Goal: Task Accomplishment & Management: Complete application form

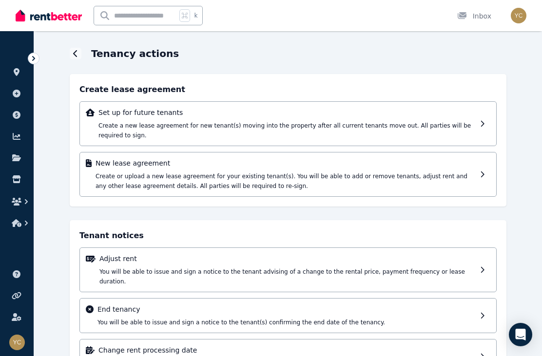
scroll to position [28, 0]
click at [483, 176] on icon at bounding box center [485, 174] width 10 height 7
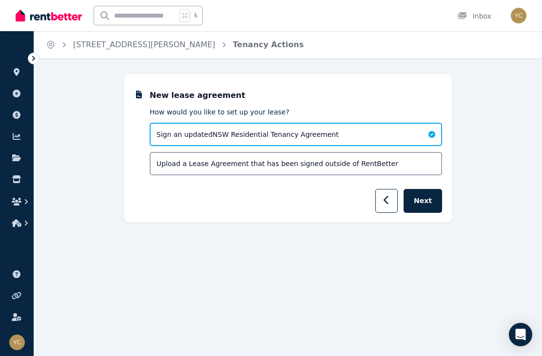
click at [388, 202] on icon "button" at bounding box center [387, 201] width 6 height 10
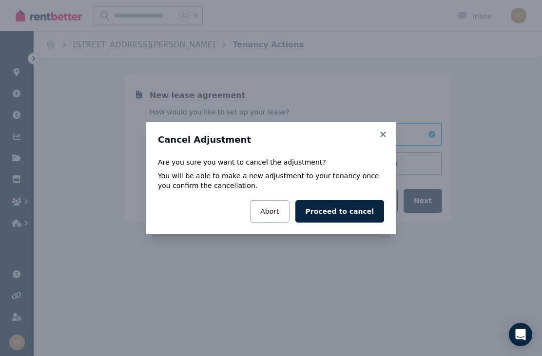
click at [387, 136] on icon at bounding box center [383, 134] width 10 height 9
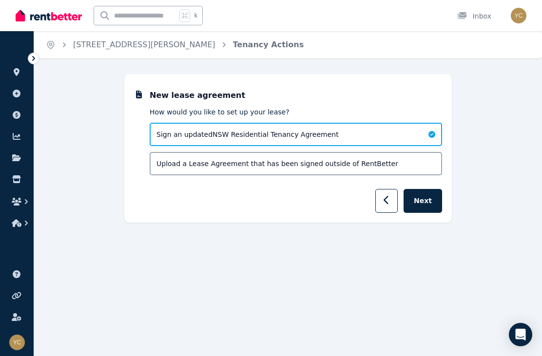
click at [430, 203] on button "Next" at bounding box center [423, 201] width 39 height 24
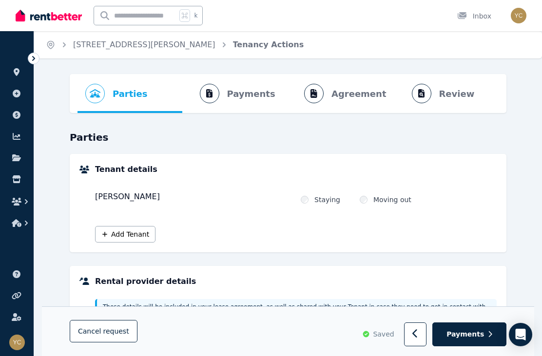
click at [236, 103] on ol "Parties Rental provider and tenant details Payments Bond and rental payments Ag…" at bounding box center [288, 93] width 421 height 39
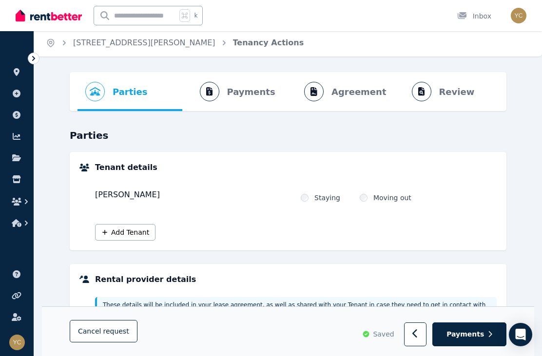
click at [495, 342] on button "Payments" at bounding box center [469, 335] width 74 height 24
select select "**********"
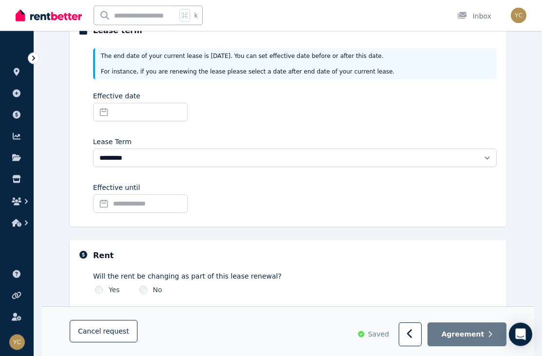
scroll to position [144, 0]
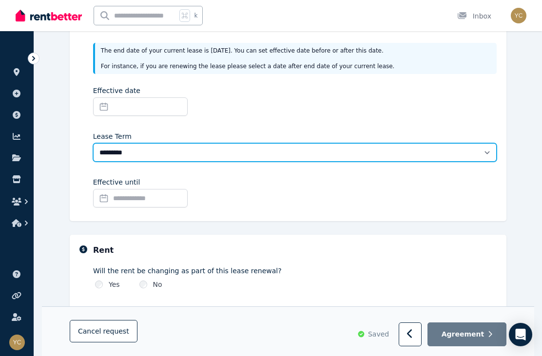
click at [434, 151] on select "******** ******** ********* ******* ******* ******* ******* ***** ********" at bounding box center [295, 152] width 404 height 19
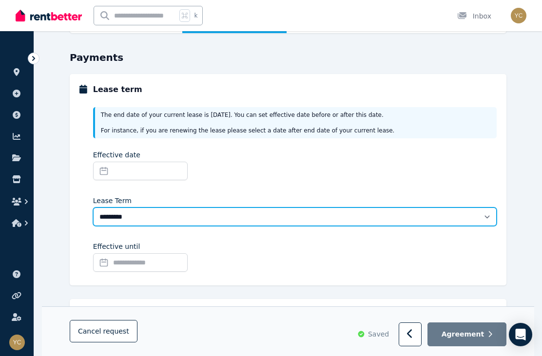
scroll to position [53, 0]
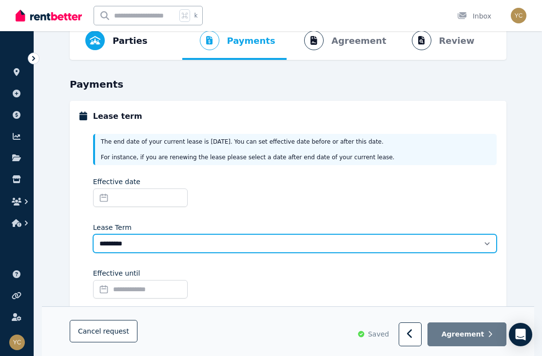
click at [357, 245] on select "******** ******** ********* ******* ******* ******* ******* ***** ********" at bounding box center [295, 244] width 404 height 19
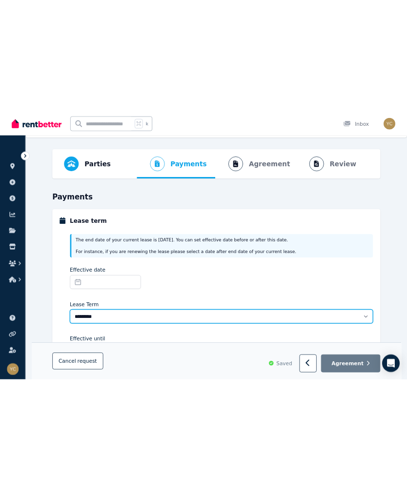
scroll to position [0, 0]
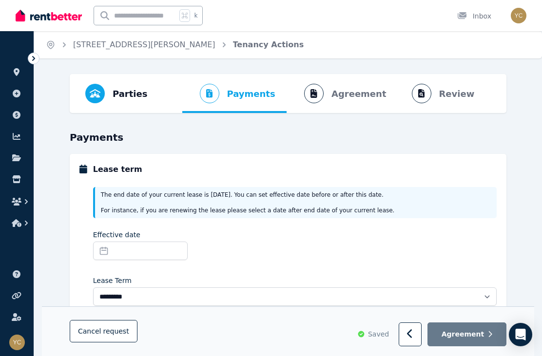
click at [104, 340] on button "Cancel request" at bounding box center [104, 332] width 68 height 22
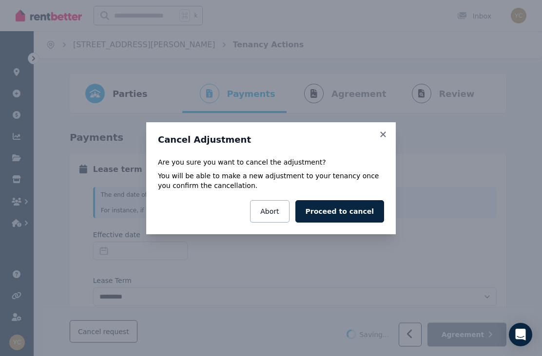
click at [361, 216] on button "Proceed to cancel" at bounding box center [339, 211] width 89 height 22
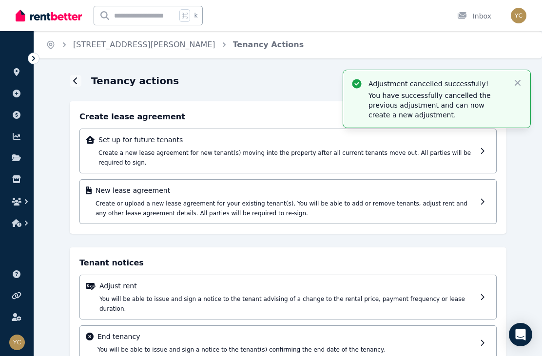
click at [275, 256] on div "Tenant notices Adjust rent You will be able to issue and sign a notice to the t…" at bounding box center [288, 330] width 437 height 164
click at [521, 81] on icon "button" at bounding box center [518, 83] width 10 height 10
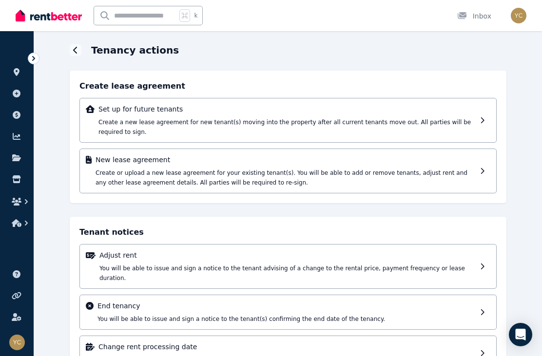
scroll to position [32, 0]
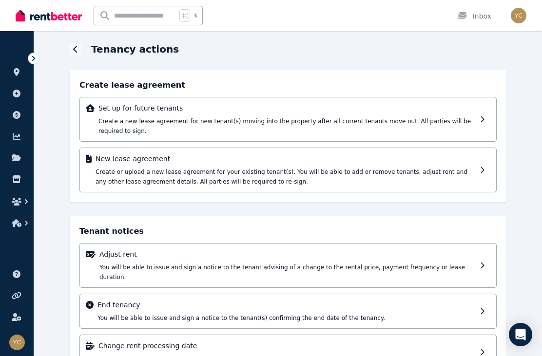
click at [485, 184] on div at bounding box center [485, 170] width 10 height 32
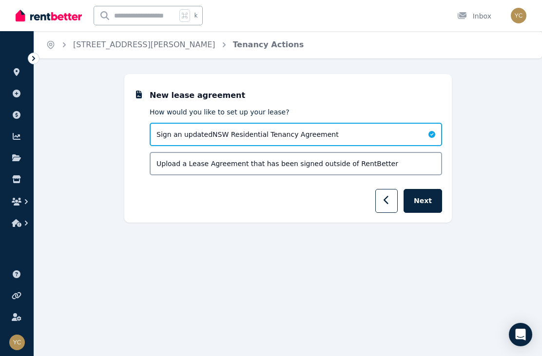
scroll to position [0, 0]
click at [438, 209] on button "Next" at bounding box center [423, 201] width 39 height 24
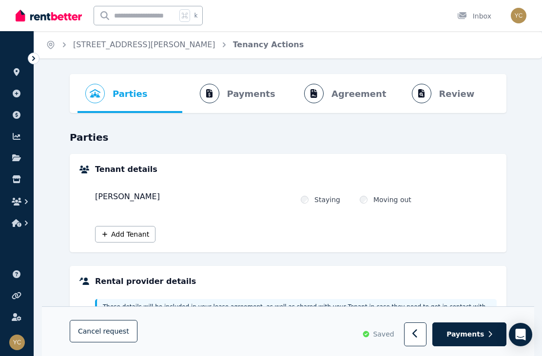
click at [335, 100] on ol "Parties Rental provider and tenant details Payments Bond and rental payments Ag…" at bounding box center [288, 93] width 421 height 39
click at [361, 98] on ol "Parties Rental provider and tenant details Payments Bond and rental payments Ag…" at bounding box center [288, 93] width 421 height 39
click at [255, 102] on ol "Parties Rental provider and tenant details Payments Bond and rental payments Ag…" at bounding box center [288, 93] width 421 height 39
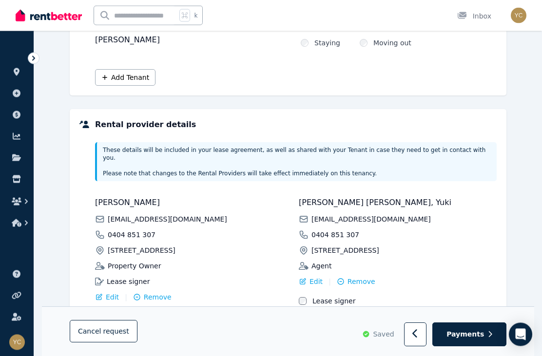
scroll to position [189, 0]
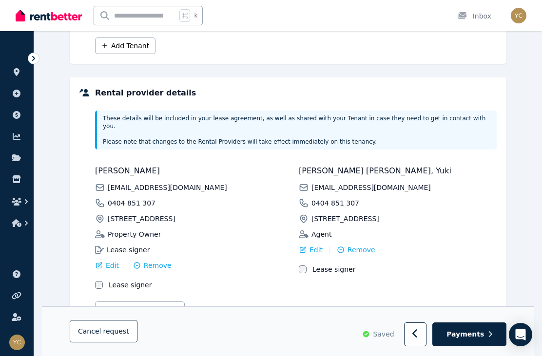
click at [475, 340] on span "Payments" at bounding box center [466, 335] width 38 height 10
select select "**********"
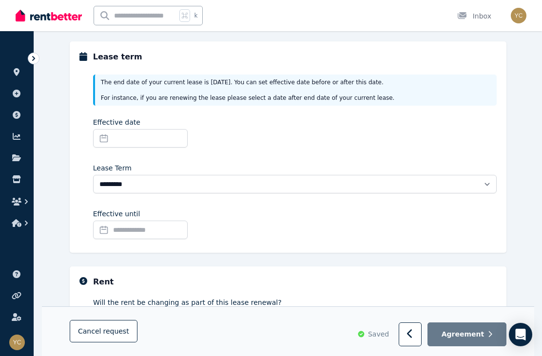
scroll to position [113, 0]
click at [177, 138] on input "Effective date" at bounding box center [140, 138] width 95 height 19
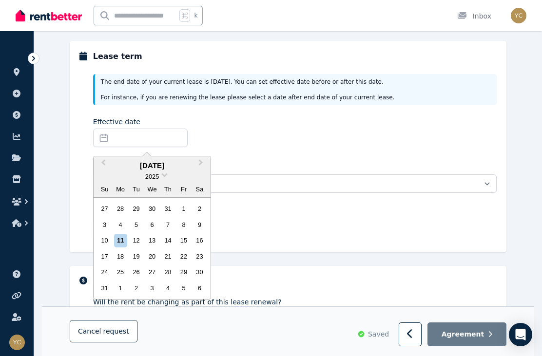
click at [204, 164] on button "Next Month" at bounding box center [202, 165] width 16 height 16
click at [204, 165] on button "Next Month" at bounding box center [202, 165] width 16 height 16
click at [205, 169] on button "Next Month" at bounding box center [202, 165] width 16 height 16
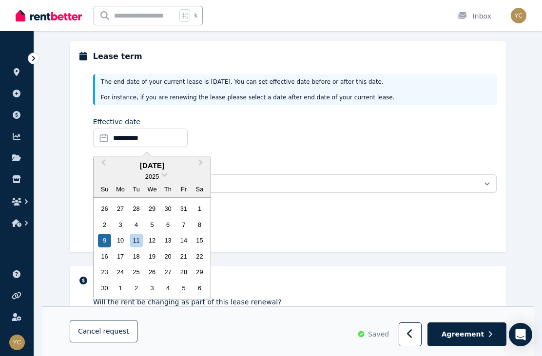
click at [104, 239] on div "9" at bounding box center [104, 240] width 13 height 13
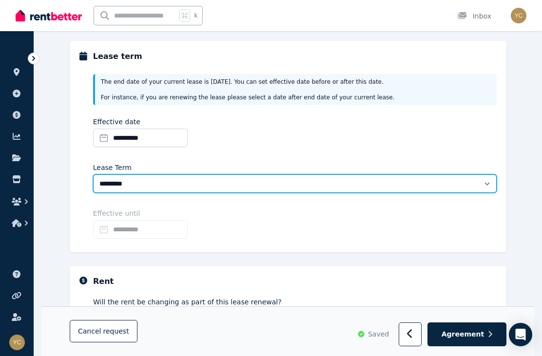
click at [245, 187] on select "******** ******** ********* ******* ******* ******* ******* ***** ********" at bounding box center [295, 184] width 404 height 19
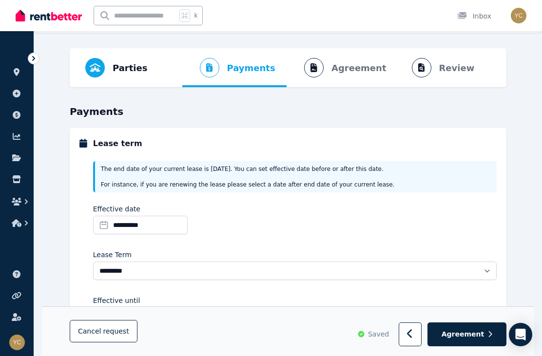
scroll to position [0, 0]
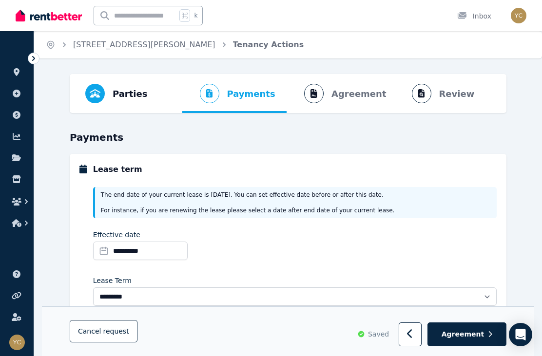
click at [347, 99] on ol "Parties Rental provider and tenant details Payments Bond and rental payments Ag…" at bounding box center [288, 93] width 421 height 39
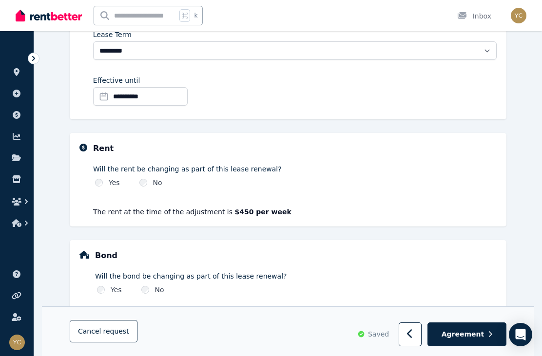
scroll to position [260, 0]
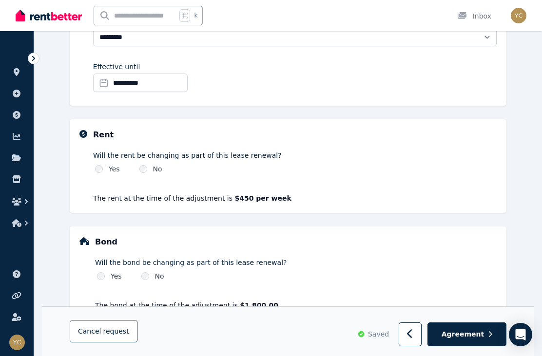
click at [480, 340] on span "Agreement" at bounding box center [463, 335] width 43 height 10
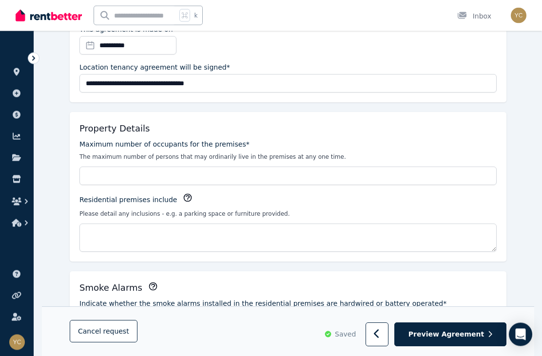
scroll to position [172, 0]
click at [183, 197] on icon "button" at bounding box center [188, 198] width 10 height 10
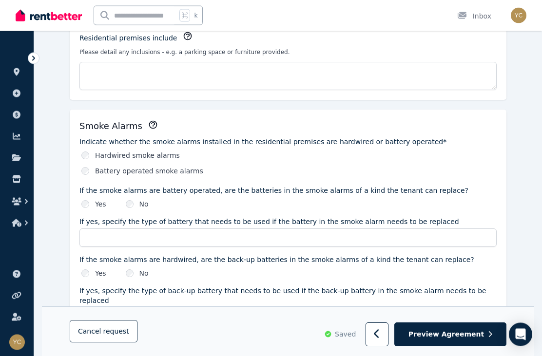
scroll to position [343, 0]
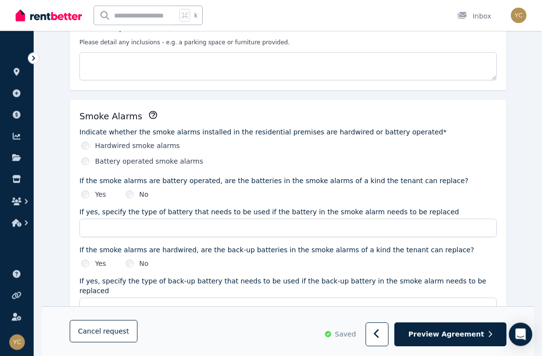
click at [191, 163] on label "Battery operated smoke alarms" at bounding box center [149, 162] width 108 height 10
click at [139, 195] on label "No" at bounding box center [143, 195] width 9 height 10
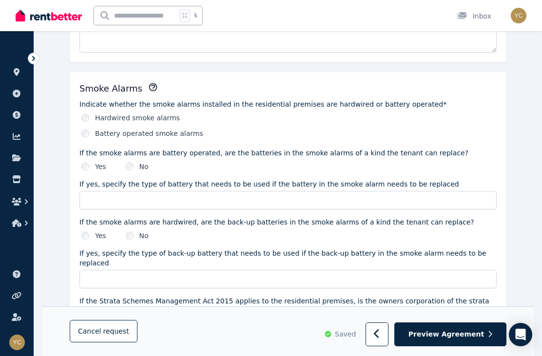
scroll to position [377, 0]
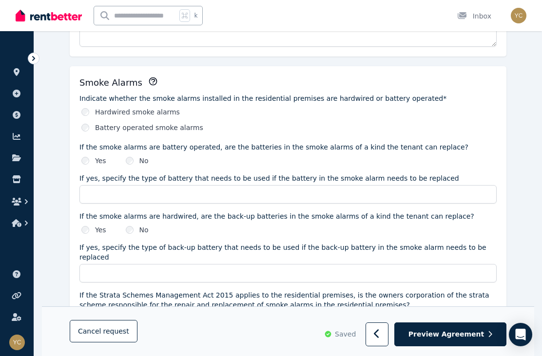
click at [140, 233] on label "No" at bounding box center [143, 230] width 9 height 10
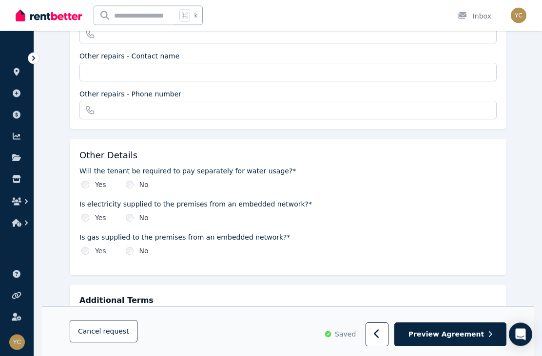
scroll to position [1047, 0]
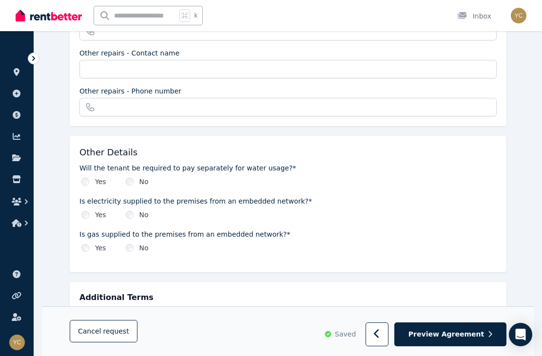
click at [145, 177] on label "No" at bounding box center [143, 182] width 9 height 10
click at [143, 210] on label "No" at bounding box center [143, 215] width 9 height 10
click at [140, 243] on label "No" at bounding box center [143, 248] width 9 height 10
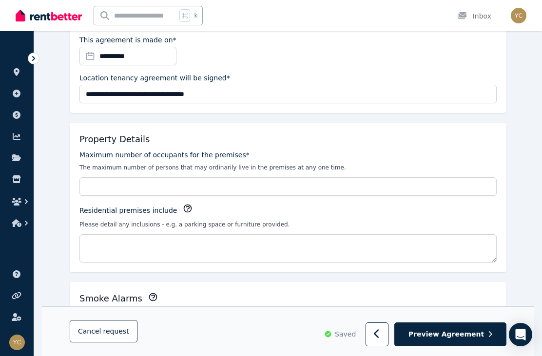
scroll to position [155, 0]
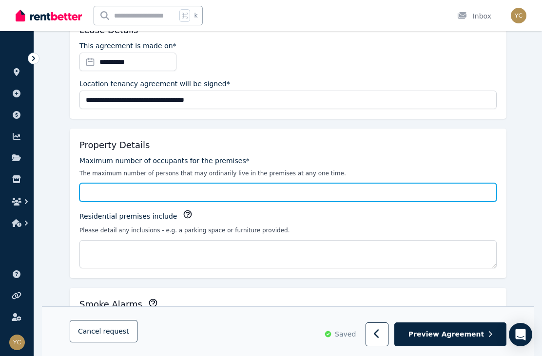
click at [294, 194] on input "Maximum number of occupants for the premises*" at bounding box center [287, 192] width 417 height 19
type input "*"
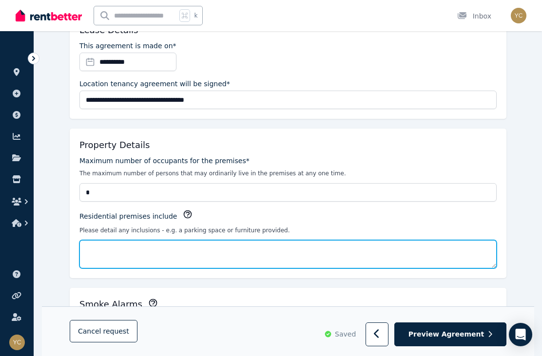
click at [192, 263] on textarea "Residential premises include" at bounding box center [287, 254] width 417 height 28
click at [141, 253] on textarea "Residential premises include" at bounding box center [287, 254] width 417 height 28
paste textarea "**********"
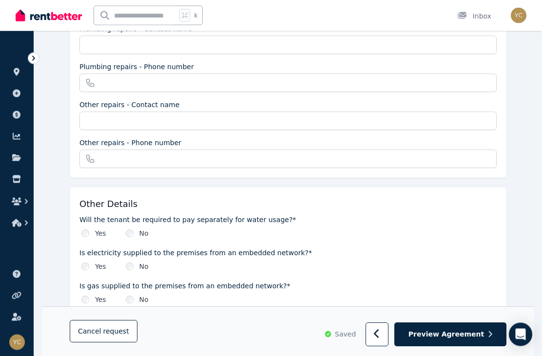
scroll to position [1005, 0]
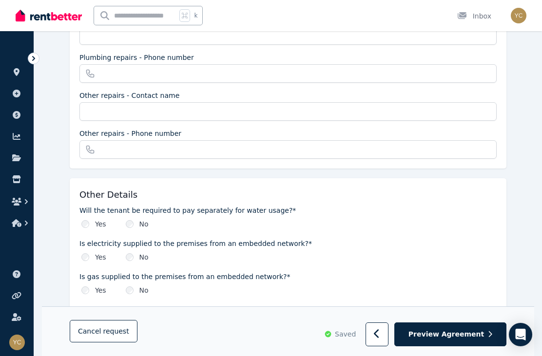
type textarea "**********"
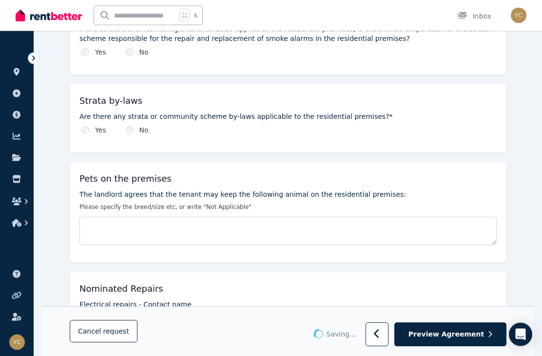
scroll to position [644, 0]
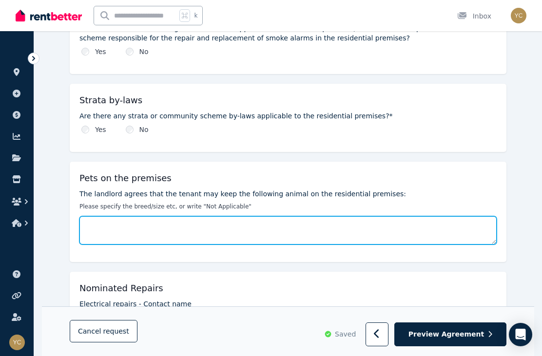
click at [170, 222] on textarea "The landlord agrees that the tenant may keep the following animal on the reside…" at bounding box center [287, 230] width 417 height 28
click at [103, 218] on textarea "The landlord agrees that the tenant may keep the following animal on the reside…" at bounding box center [287, 230] width 417 height 28
paste textarea "**********"
click at [98, 219] on textarea "**********" at bounding box center [287, 230] width 417 height 28
click at [138, 217] on textarea "**********" at bounding box center [287, 230] width 417 height 28
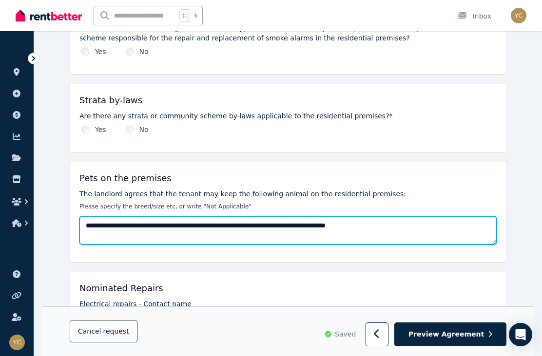
click at [137, 216] on textarea "**********" at bounding box center [287, 230] width 417 height 28
type textarea "**********"
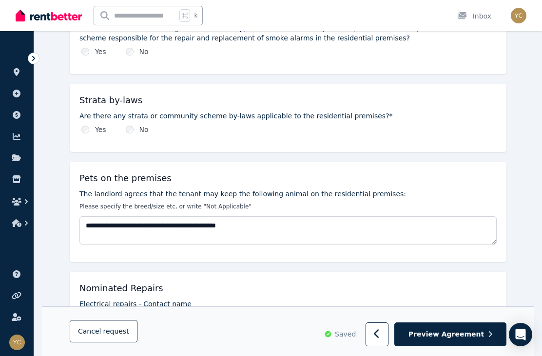
click at [274, 248] on div "**********" at bounding box center [288, 212] width 437 height 100
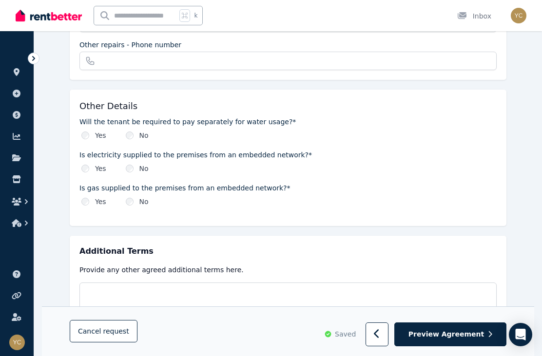
scroll to position [1099, 0]
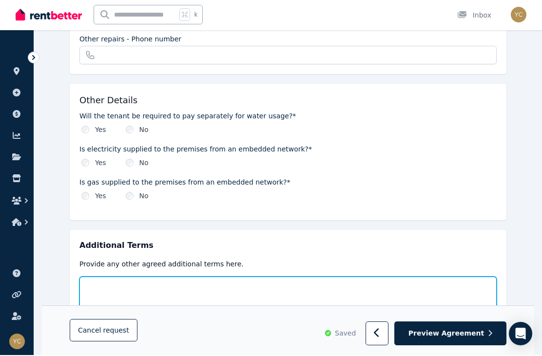
click at [245, 295] on textarea at bounding box center [287, 302] width 417 height 48
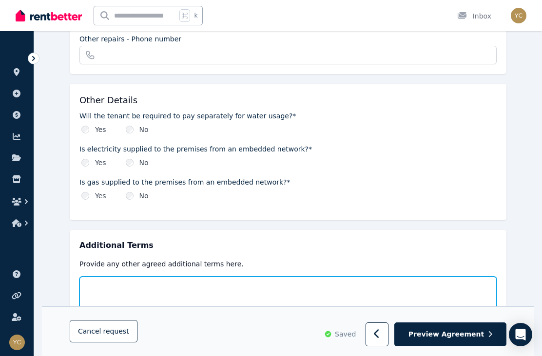
scroll to position [1121, 0]
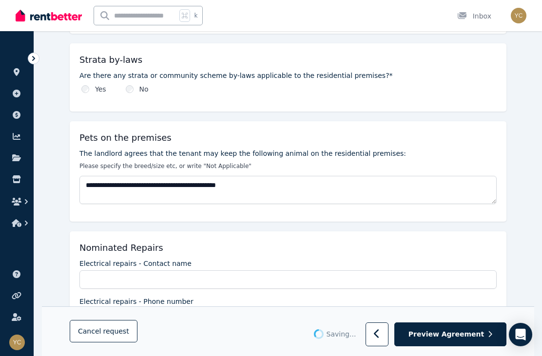
type textarea "***"
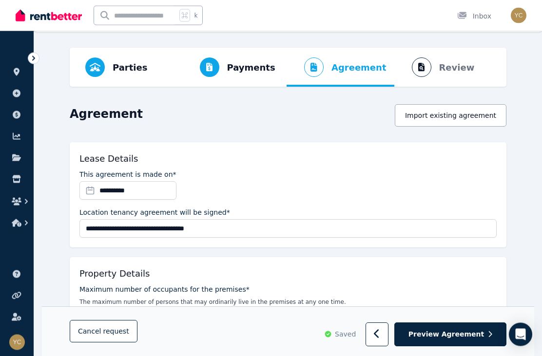
scroll to position [0, 0]
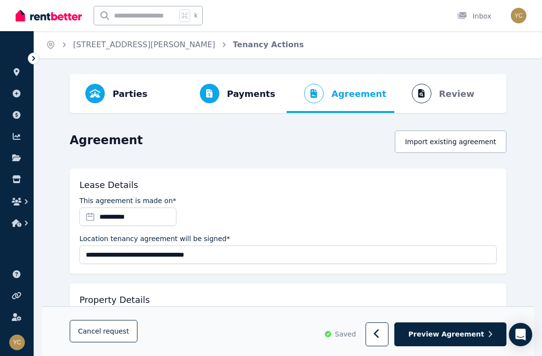
click at [453, 95] on ol "Parties Rental provider and tenant details Payments Bond and rental payments Ag…" at bounding box center [288, 93] width 421 height 39
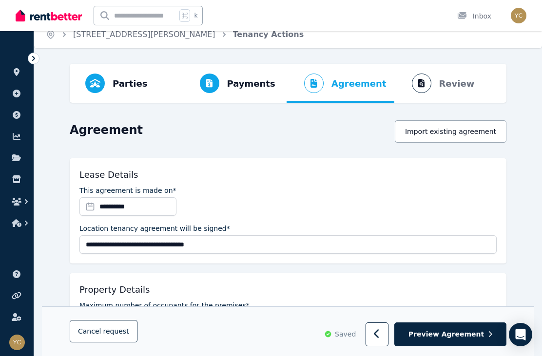
scroll to position [12, 0]
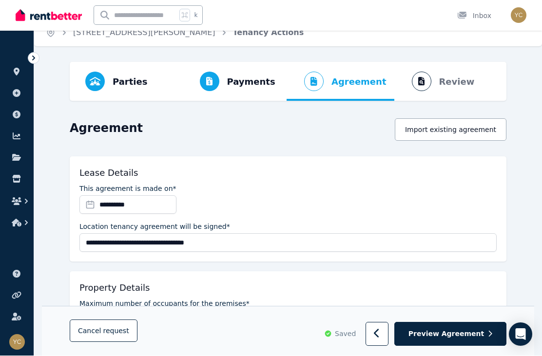
click at [475, 337] on span "Preview Agreement" at bounding box center [447, 335] width 76 height 10
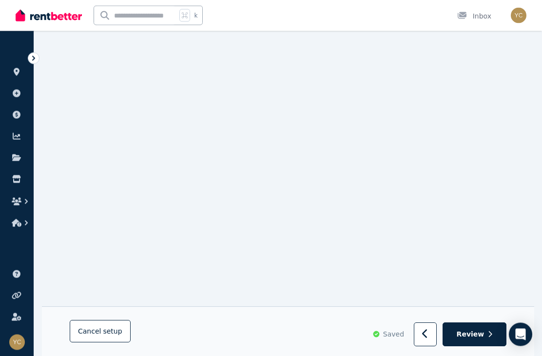
scroll to position [11718, 0]
click at [427, 347] on button "button" at bounding box center [425, 335] width 23 height 24
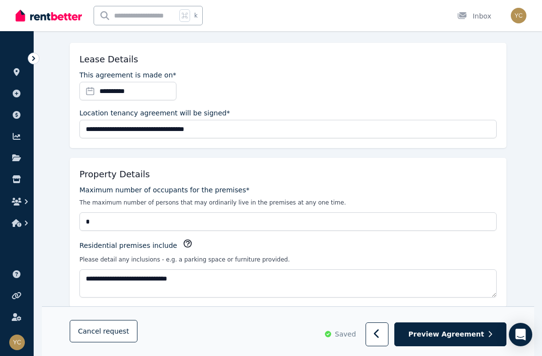
scroll to position [0, 0]
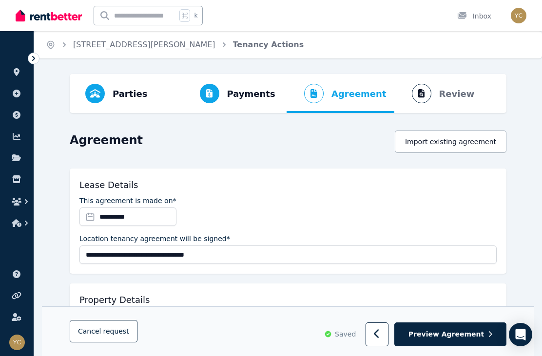
click at [149, 45] on link "[STREET_ADDRESS][PERSON_NAME]" at bounding box center [144, 44] width 142 height 9
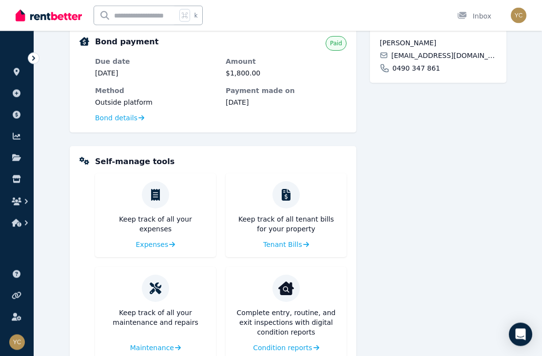
scroll to position [408, 0]
